Goal: Task Accomplishment & Management: Use online tool/utility

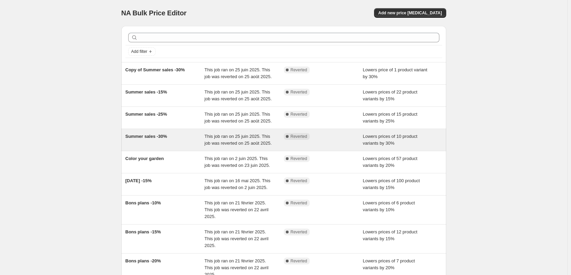
click at [146, 134] on span "Summer sales -30%" at bounding box center [146, 136] width 42 height 5
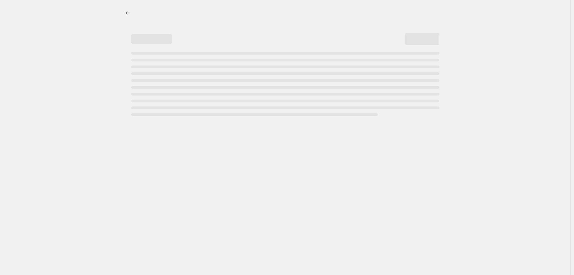
select select "percentage"
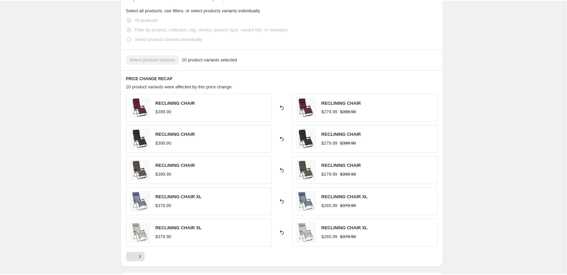
scroll to position [376, 0]
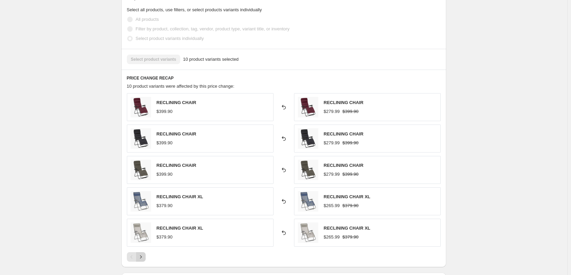
click at [146, 257] on button "Next" at bounding box center [141, 258] width 10 height 10
